Goal: Information Seeking & Learning: Learn about a topic

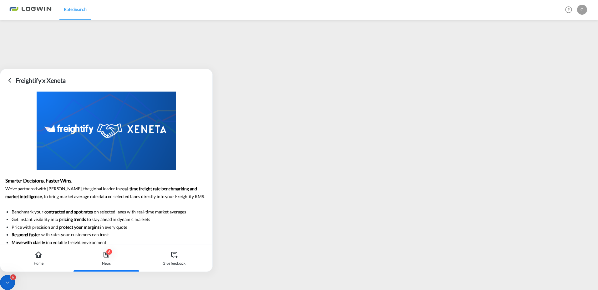
click at [10, 78] on icon at bounding box center [10, 81] width 8 height 8
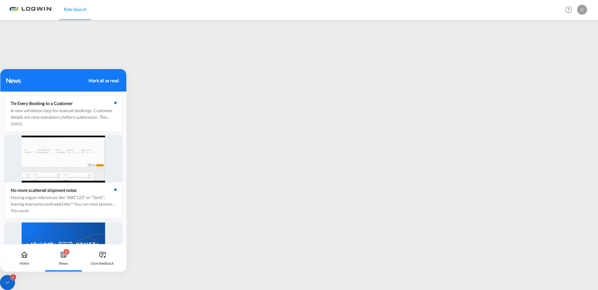
click at [63, 272] on div "News Mark all as read Tie Every Booking to a Customer A new validation step for…" at bounding box center [63, 170] width 127 height 203
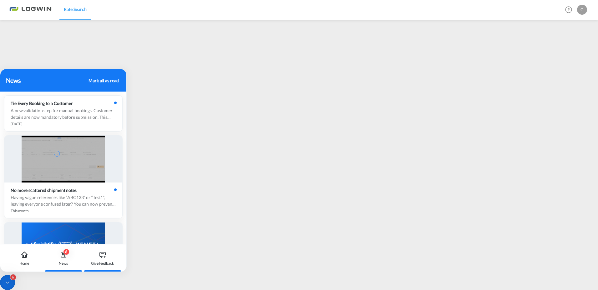
drag, startPoint x: 95, startPoint y: 184, endPoint x: 90, endPoint y: 249, distance: 64.9
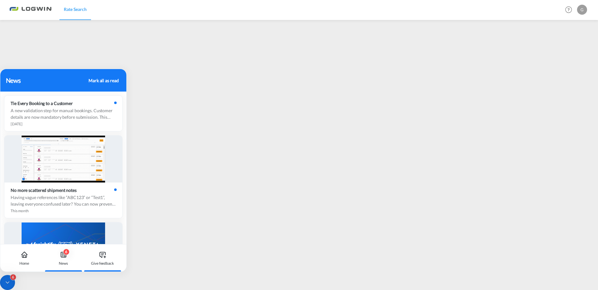
click at [90, 249] on div "News Mark all as read Tie Every Booking to a Customer A new validation step for…" at bounding box center [63, 170] width 127 height 203
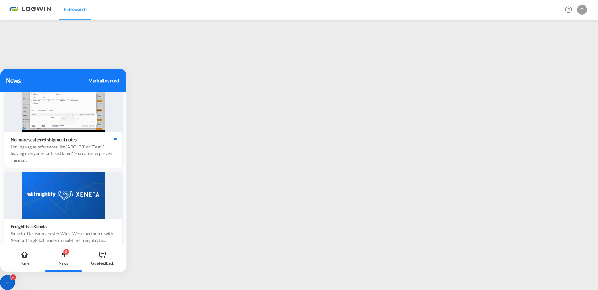
click at [28, 80] on div "News" at bounding box center [46, 80] width 81 height 9
click at [28, 253] on icon at bounding box center [25, 255] width 8 height 8
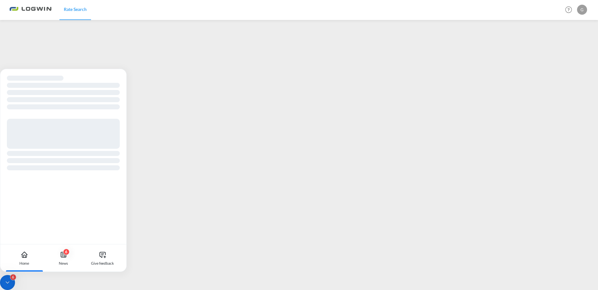
click at [21, 255] on icon at bounding box center [25, 255] width 8 height 8
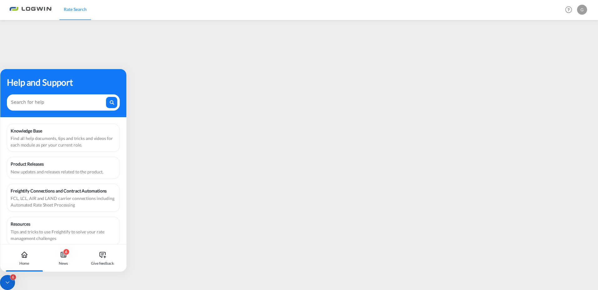
click at [64, 79] on div "Help and Support" at bounding box center [63, 82] width 113 height 13
drag, startPoint x: 64, startPoint y: 79, endPoint x: 34, endPoint y: 230, distance: 153.5
click at [34, 230] on div "Help and Support Knowledge Base Find all help documents, tips and tricks and vi…" at bounding box center [63, 156] width 126 height 175
click at [86, 79] on div "Help and Support" at bounding box center [63, 82] width 113 height 13
click at [9, 284] on icon at bounding box center [7, 282] width 6 height 6
